Goal: Transaction & Acquisition: Purchase product/service

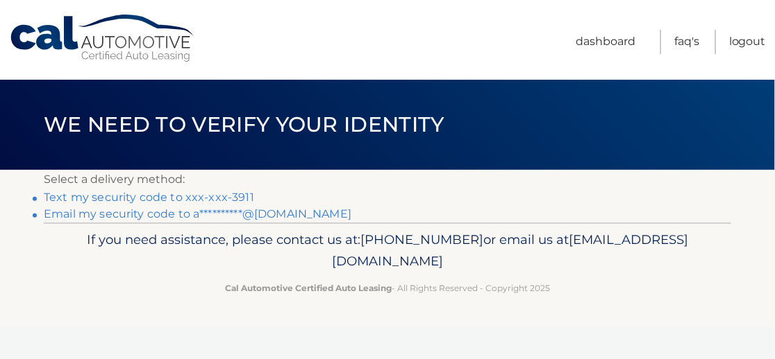
click at [214, 198] on link "Text my security code to xxx-xxx-3911" at bounding box center [149, 197] width 210 height 13
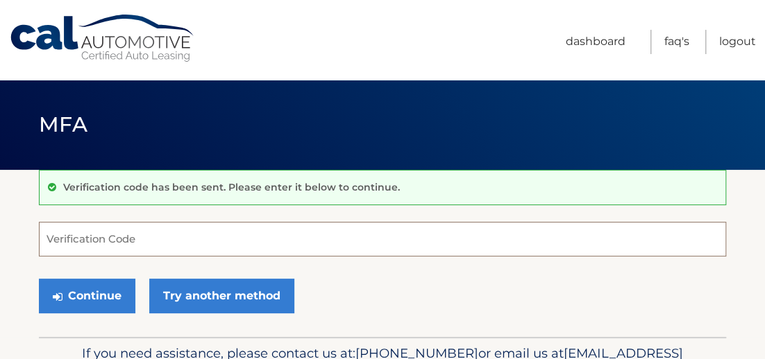
click at [182, 239] on input "Verification Code" at bounding box center [382, 239] width 687 height 35
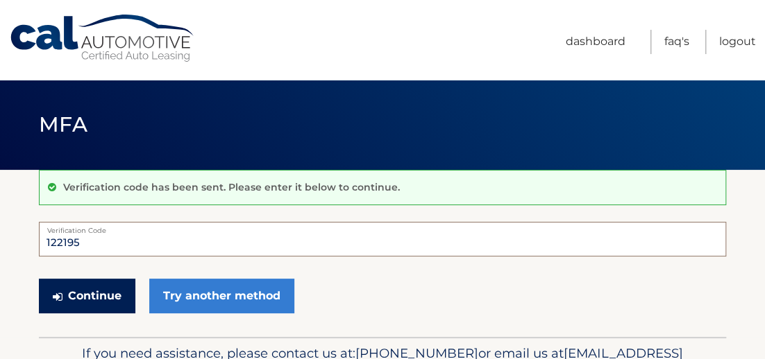
type input "122195"
click at [118, 303] on button "Continue" at bounding box center [87, 296] width 96 height 35
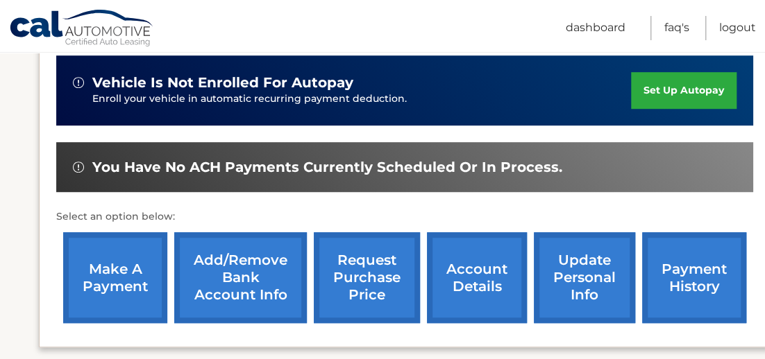
scroll to position [416, 0]
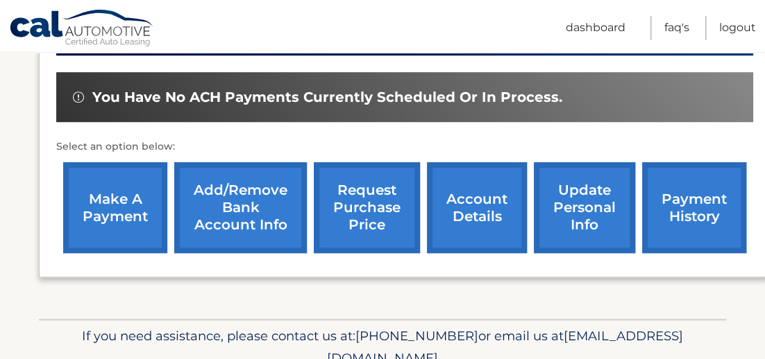
click at [130, 193] on link "make a payment" at bounding box center [115, 207] width 104 height 91
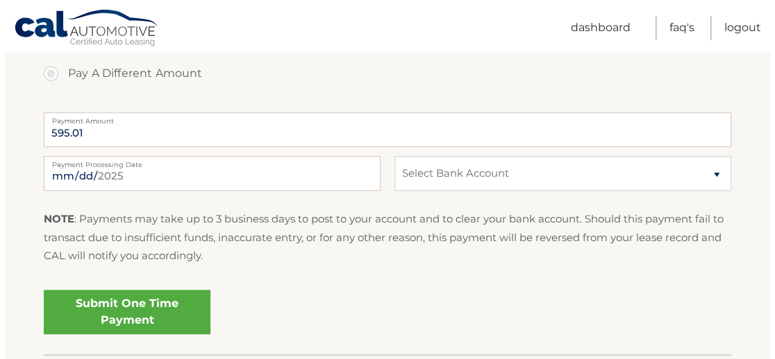
scroll to position [555, 0]
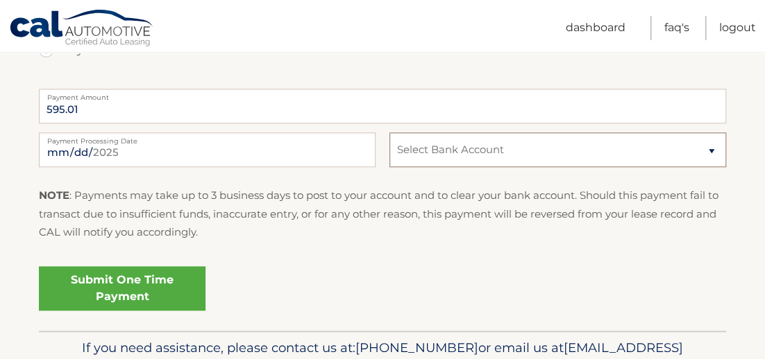
click at [427, 161] on select "Select Bank Account Checking PNCBANK, N.A. *****0881 Checking ACHIEVA CREDIT UN…" at bounding box center [557, 150] width 337 height 35
select select "NmZiMTk2NjUtZjRiMy00MDQxLWIwNzEtMzdmYzQ1YTNiNTRl"
click at [389, 133] on select "Select Bank Account Checking PNCBANK, N.A. *****0881 Checking ACHIEVA CREDIT UN…" at bounding box center [557, 150] width 337 height 35
click at [133, 283] on link "Submit One Time Payment" at bounding box center [122, 288] width 167 height 44
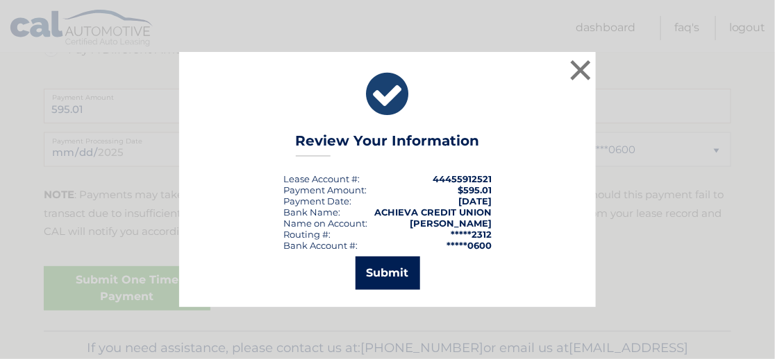
click at [399, 266] on button "Submit" at bounding box center [387, 273] width 65 height 33
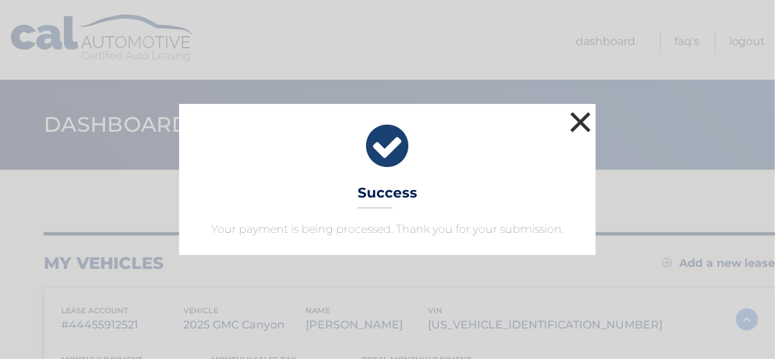
click at [586, 119] on button "×" at bounding box center [580, 122] width 28 height 28
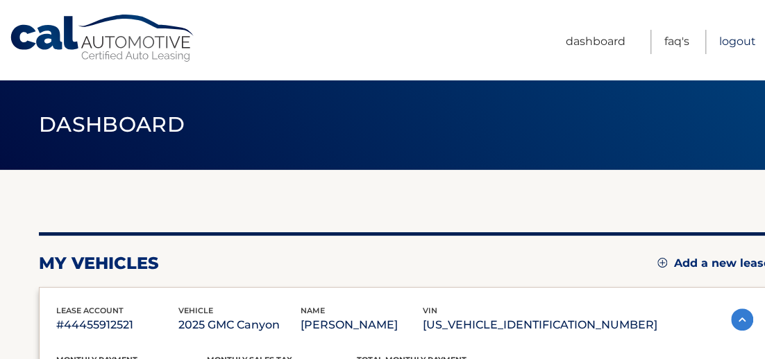
click at [728, 44] on link "Logout" at bounding box center [737, 42] width 37 height 24
